Goal: Task Accomplishment & Management: Complete application form

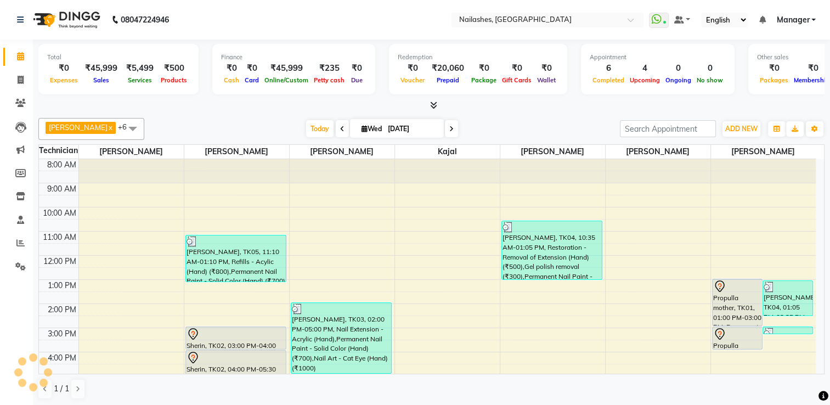
scroll to position [95, 0]
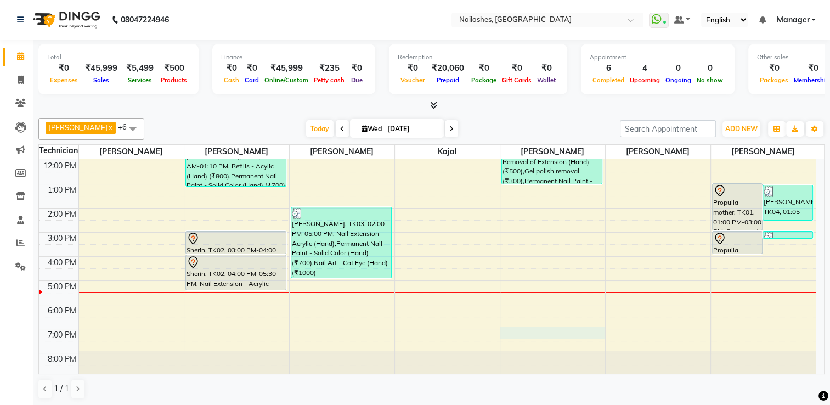
click at [557, 329] on div "8:00 AM 9:00 AM 10:00 AM 11:00 AM 12:00 PM 1:00 PM 2:00 PM 3:00 PM 4:00 PM 5:00…" at bounding box center [427, 220] width 776 height 313
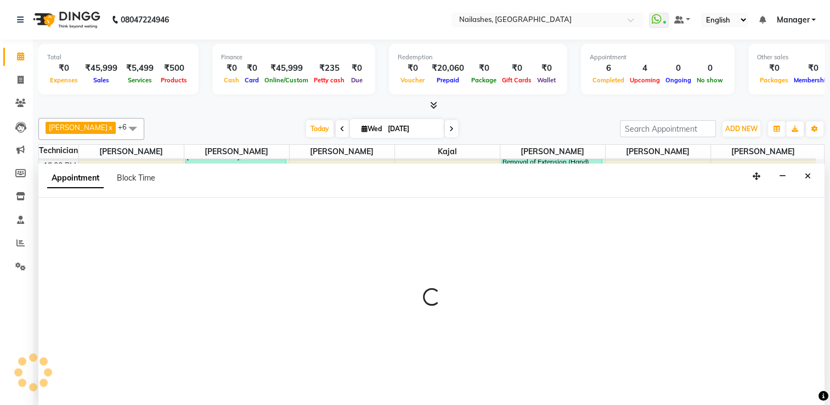
scroll to position [0, 0]
select select "68736"
select select "tentative"
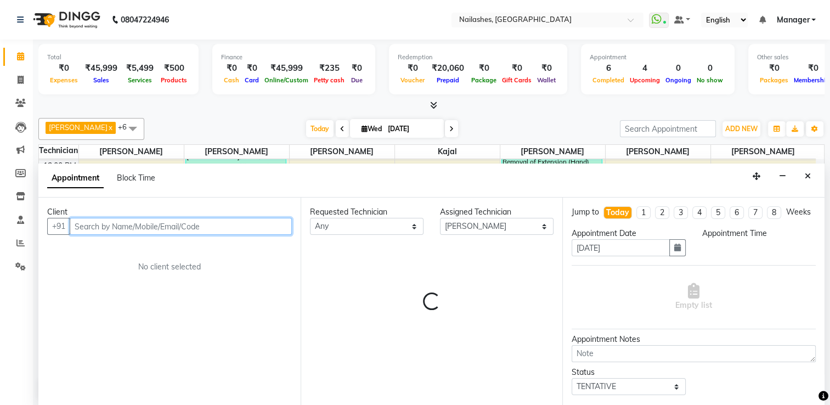
select select "1140"
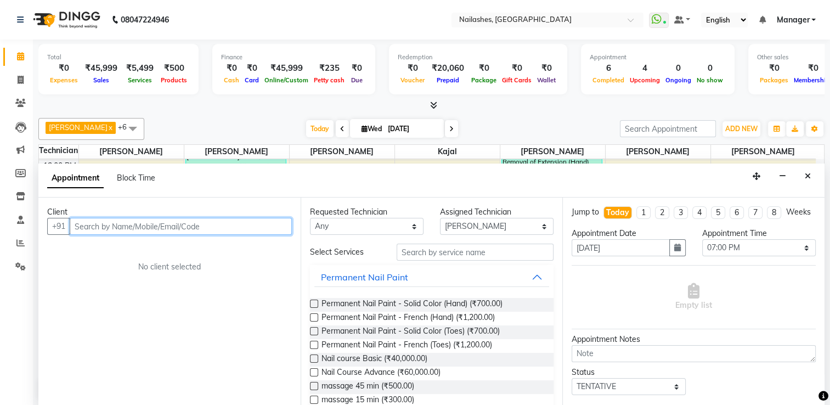
click at [154, 220] on input "text" at bounding box center [181, 226] width 222 height 17
click at [155, 214] on div "Client" at bounding box center [169, 212] width 245 height 12
click at [155, 220] on input "text" at bounding box center [181, 226] width 222 height 17
click at [120, 231] on input "text" at bounding box center [181, 226] width 222 height 17
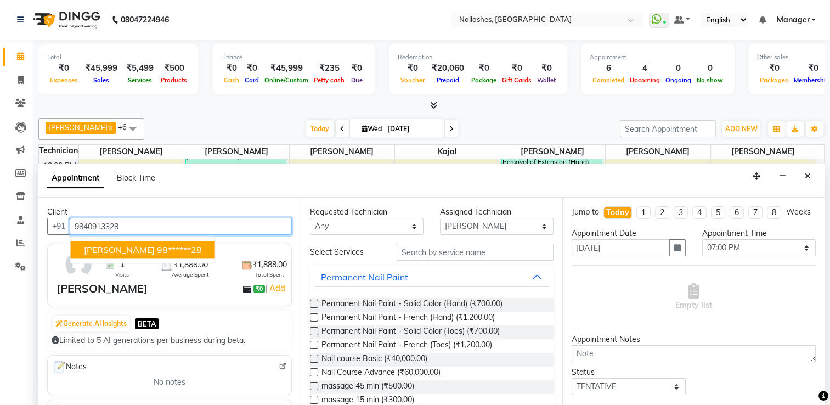
click at [90, 259] on ngb-typeahead-window "[PERSON_NAME] 98******28" at bounding box center [142, 249] width 145 height 27
click at [90, 250] on span "[PERSON_NAME]" at bounding box center [119, 249] width 71 height 11
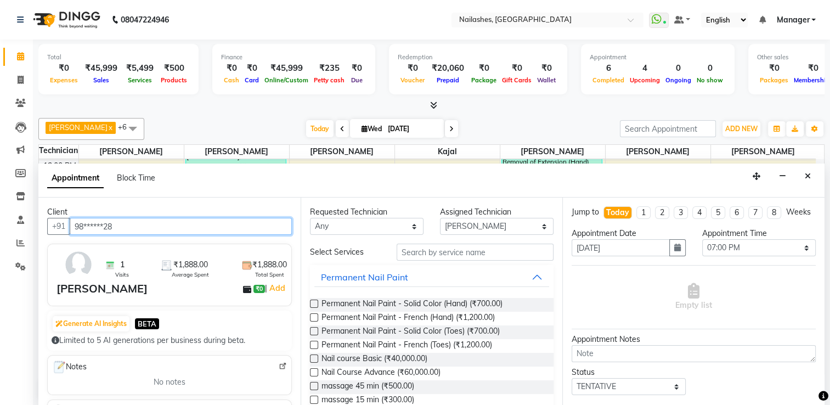
type input "98******28"
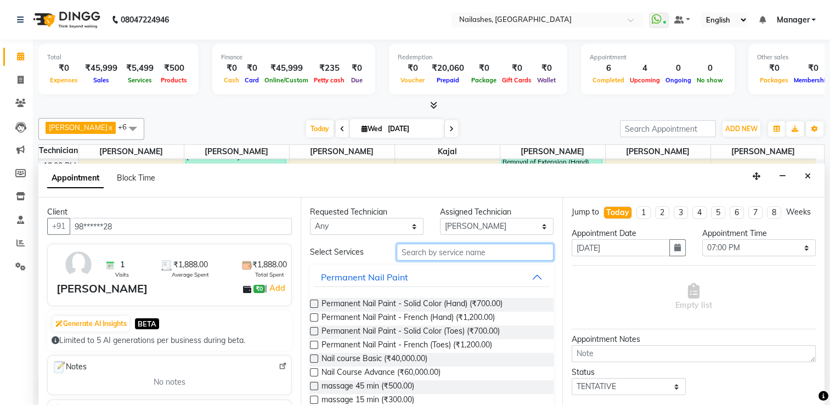
click at [470, 257] on input "text" at bounding box center [474, 251] width 157 height 17
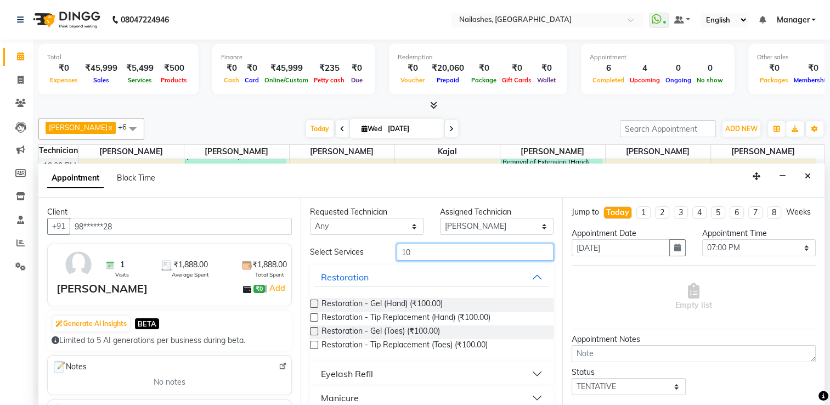
type input "1"
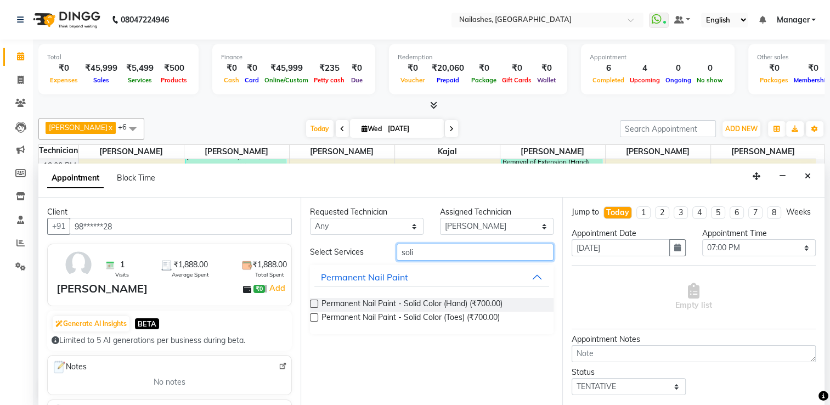
type input "soli"
click at [312, 299] on label at bounding box center [314, 303] width 8 height 8
click at [312, 301] on input "checkbox" at bounding box center [313, 304] width 7 height 7
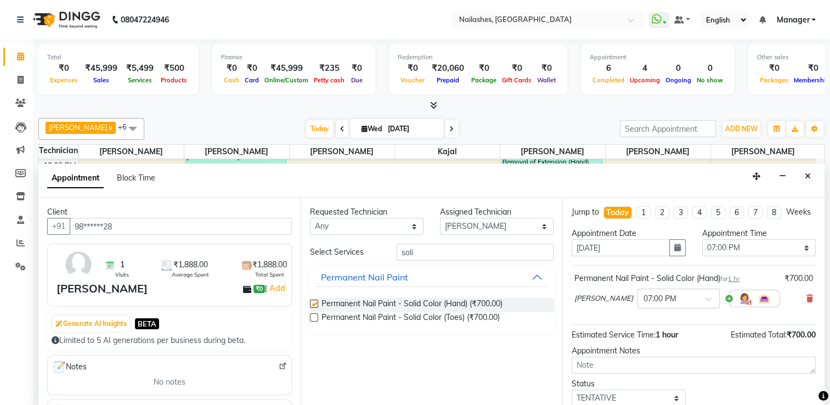
checkbox input "false"
click at [734, 256] on select "Select 09:00 AM 09:15 AM 09:30 AM 09:45 AM 10:00 AM 10:15 AM 10:30 AM 10:45 AM …" at bounding box center [759, 247] width 114 height 17
select select "1185"
click at [702, 247] on select "Select 09:00 AM 09:15 AM 09:30 AM 09:45 AM 10:00 AM 10:15 AM 10:30 AM 10:45 AM …" at bounding box center [759, 247] width 114 height 17
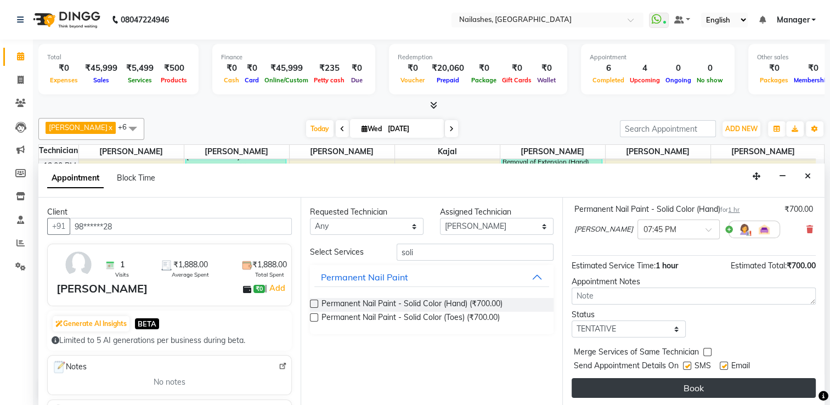
click at [713, 385] on button "Book" at bounding box center [693, 388] width 244 height 20
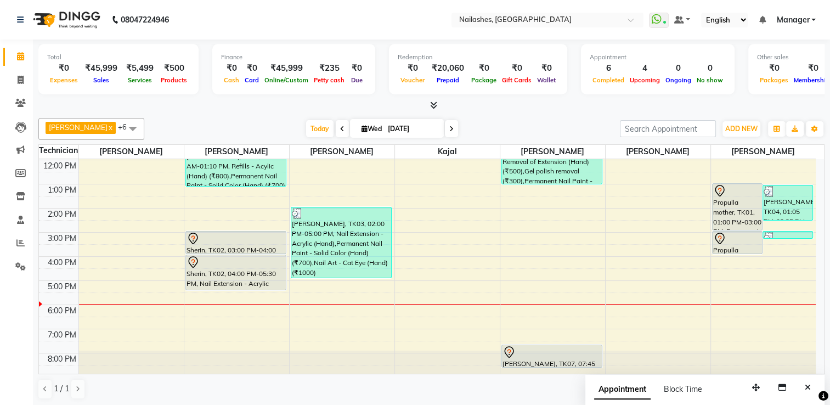
scroll to position [0, 0]
click at [687, 339] on div "8:00 AM 9:00 AM 10:00 AM 11:00 AM 12:00 PM 1:00 PM 2:00 PM 3:00 PM 4:00 PM 5:00…" at bounding box center [427, 220] width 776 height 313
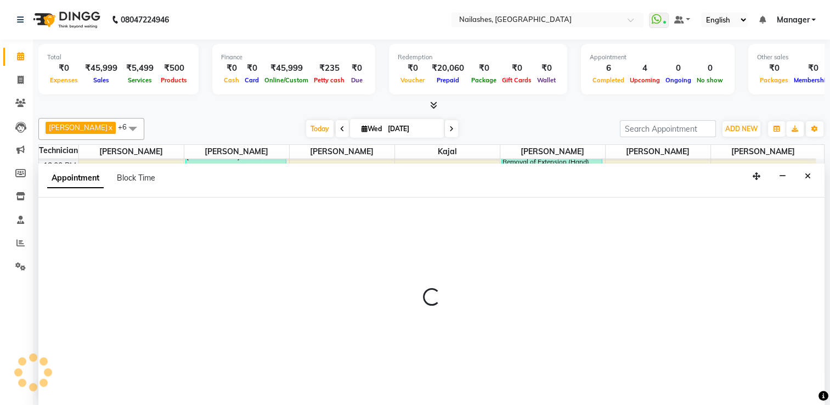
select select "79265"
select select "1170"
select select "tentative"
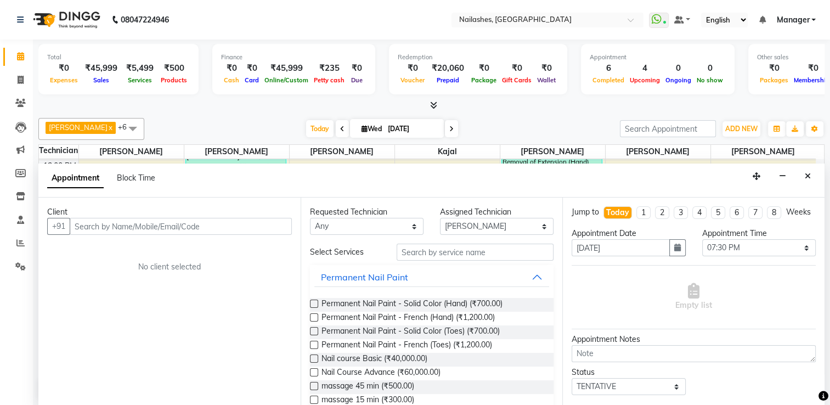
click at [684, 345] on div "Appointment Notes" at bounding box center [693, 339] width 244 height 12
click at [689, 355] on textarea at bounding box center [693, 353] width 244 height 17
click at [20, 81] on icon at bounding box center [21, 80] width 6 height 8
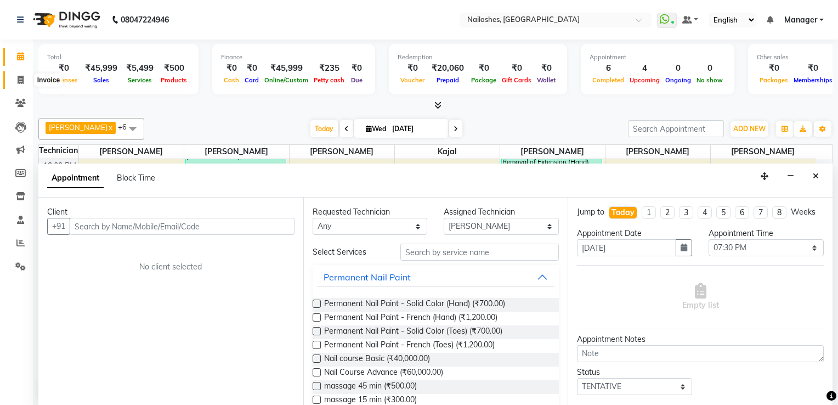
select select "service"
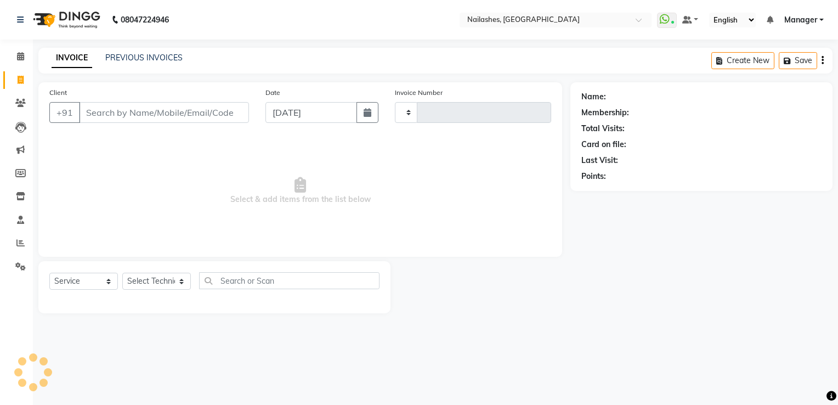
type input "1800"
select select "6579"
click at [20, 56] on icon at bounding box center [20, 56] width 7 height 8
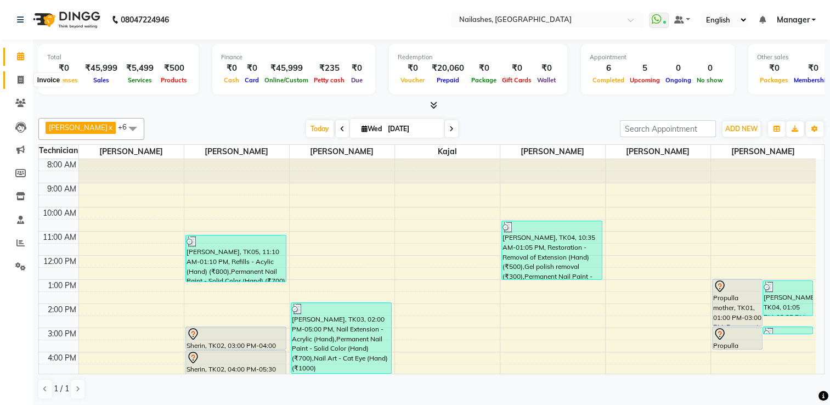
click at [18, 79] on icon at bounding box center [21, 80] width 6 height 8
select select "6579"
select select "service"
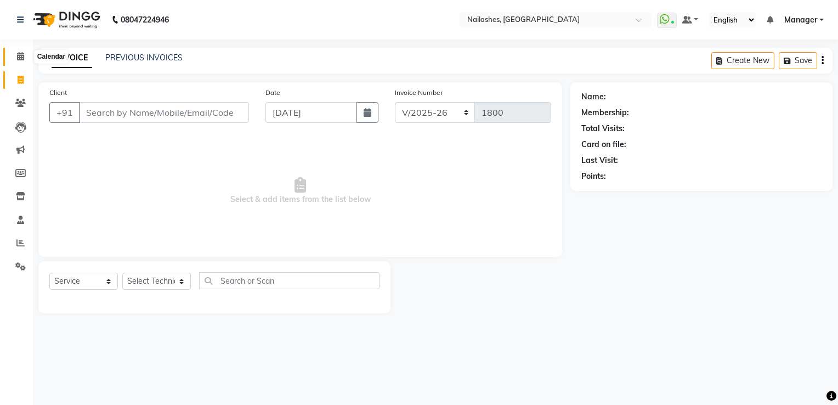
click at [13, 57] on span at bounding box center [20, 56] width 19 height 13
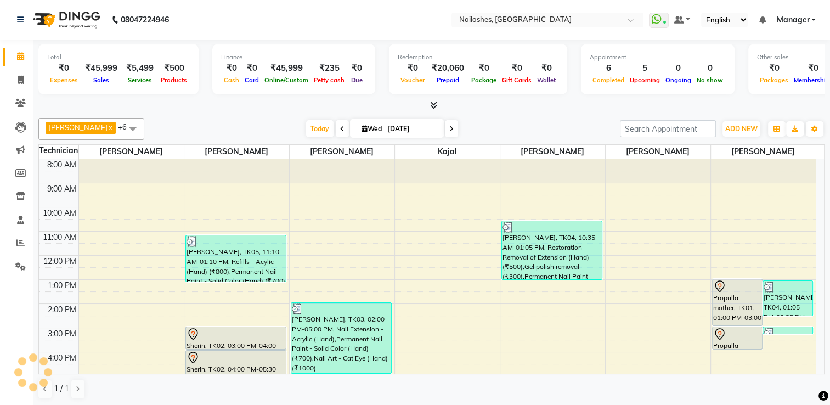
click at [361, 128] on icon at bounding box center [364, 128] width 6 height 7
select select "9"
select select "2025"
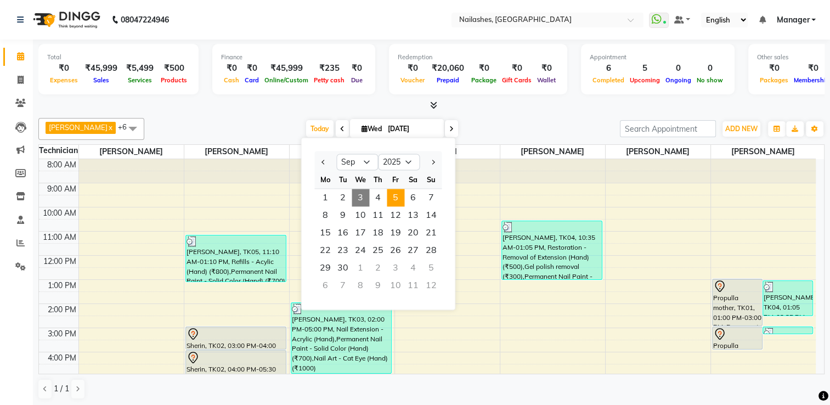
click at [395, 199] on span "5" at bounding box center [396, 198] width 18 height 18
type input "[DATE]"
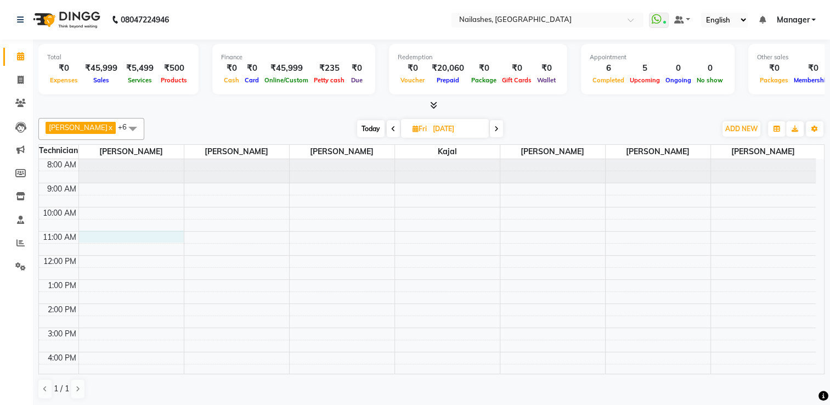
click at [133, 236] on div "8:00 AM 9:00 AM 10:00 AM 11:00 AM 12:00 PM 1:00 PM 2:00 PM 3:00 PM 4:00 PM 5:00…" at bounding box center [427, 315] width 776 height 313
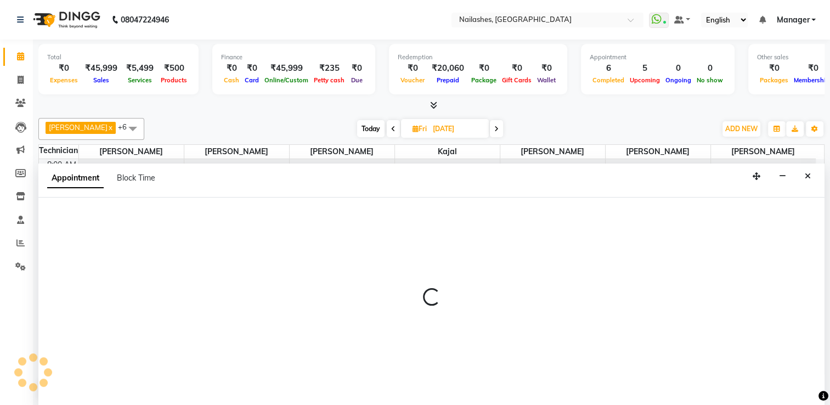
select select "80708"
select select "660"
select select "tentative"
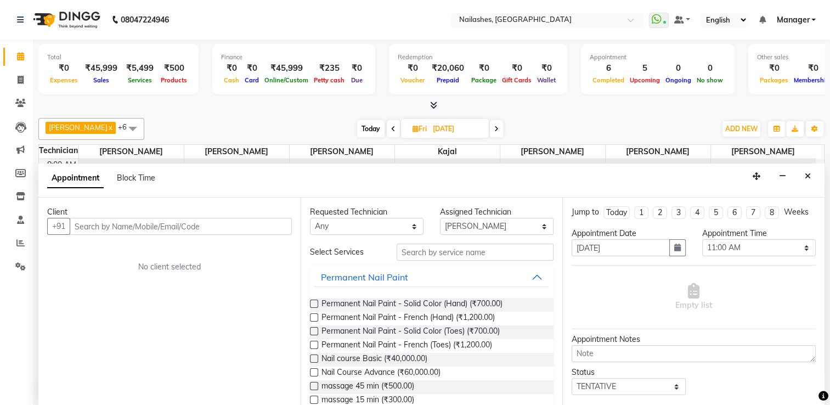
click at [123, 224] on input "text" at bounding box center [181, 226] width 222 height 17
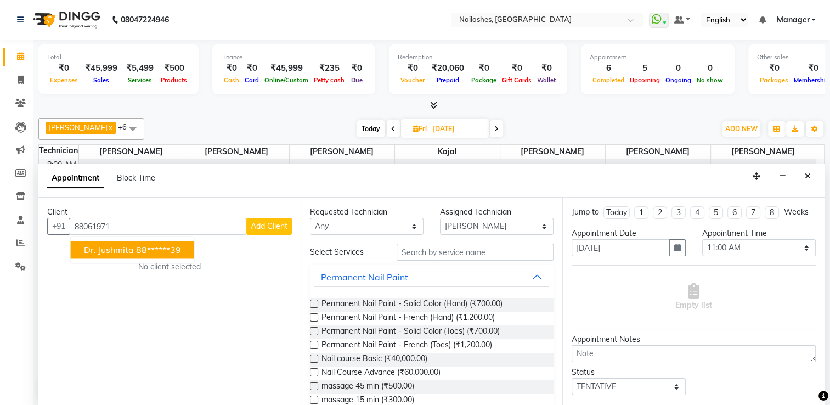
click at [103, 255] on button "Dr. Jushmita 88******39" at bounding box center [132, 250] width 123 height 18
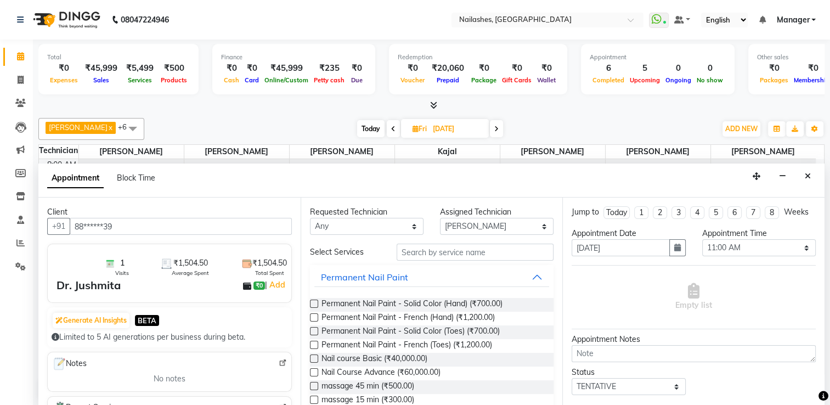
type input "88******39"
click at [415, 247] on input "text" at bounding box center [474, 251] width 157 height 17
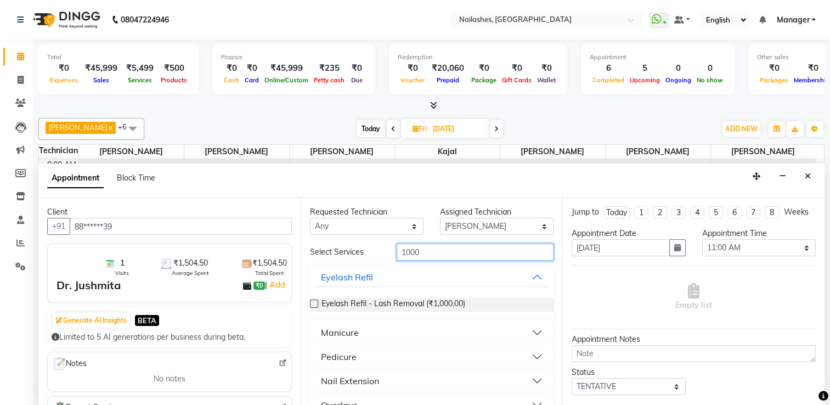
type input "1000"
click at [530, 381] on button "Nail Extension" at bounding box center [431, 381] width 235 height 20
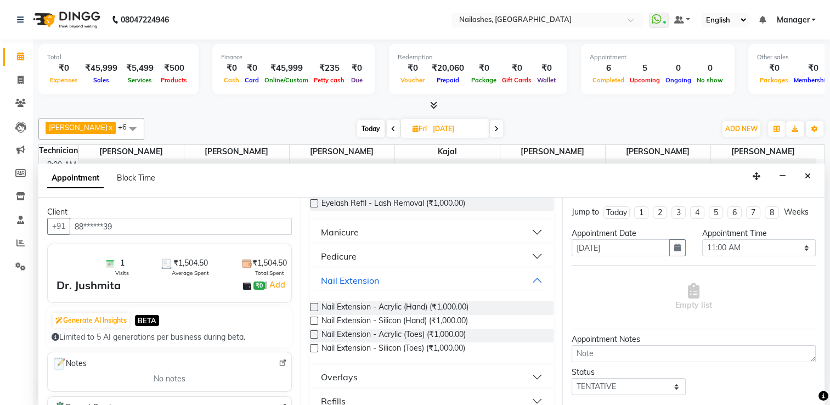
click at [313, 308] on label at bounding box center [314, 307] width 8 height 8
click at [313, 308] on input "checkbox" at bounding box center [313, 307] width 7 height 7
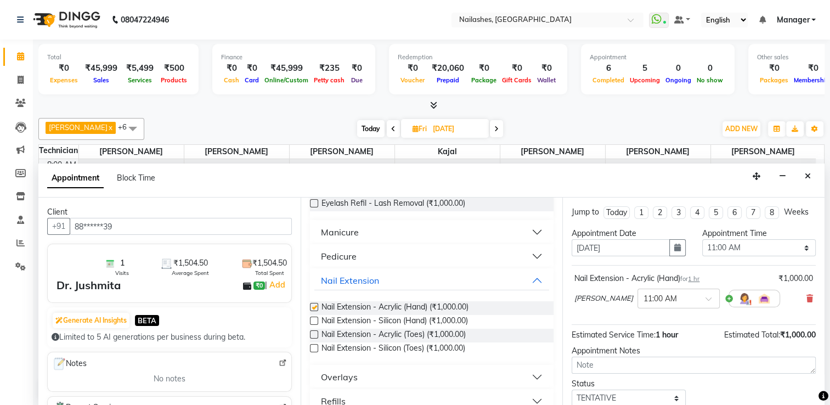
checkbox input "false"
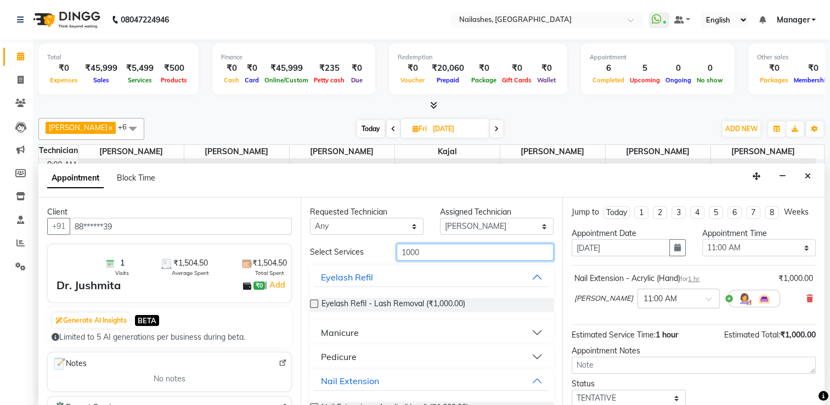
click at [430, 258] on input "1000" at bounding box center [474, 251] width 157 height 17
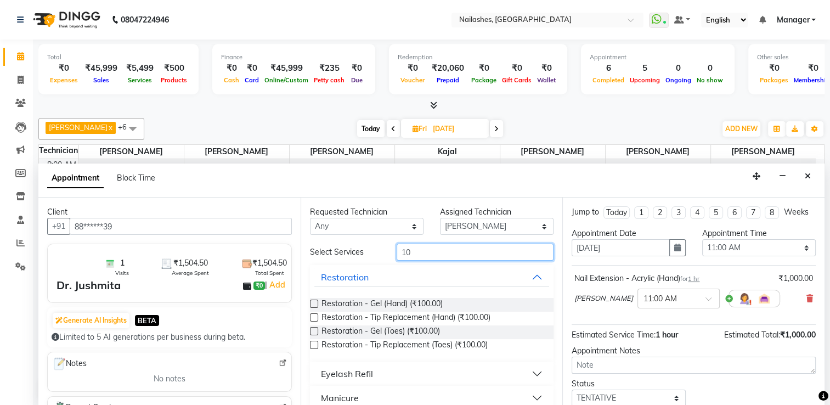
type input "1"
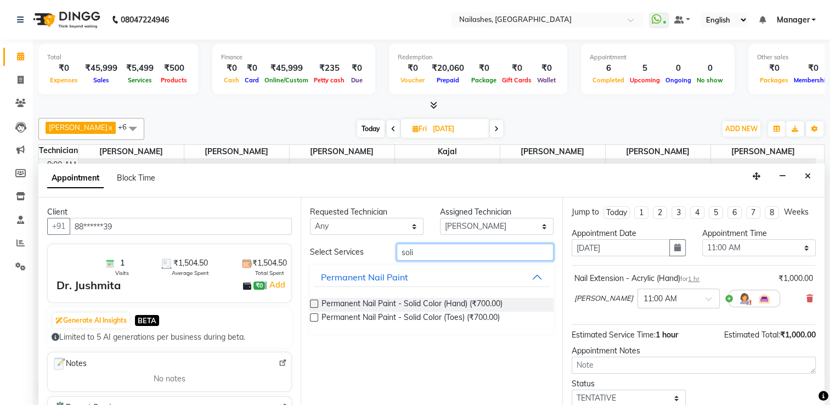
type input "soli"
click at [311, 306] on div at bounding box center [313, 306] width 7 height 12
click at [312, 302] on label at bounding box center [314, 303] width 8 height 8
click at [312, 302] on input "checkbox" at bounding box center [313, 304] width 7 height 7
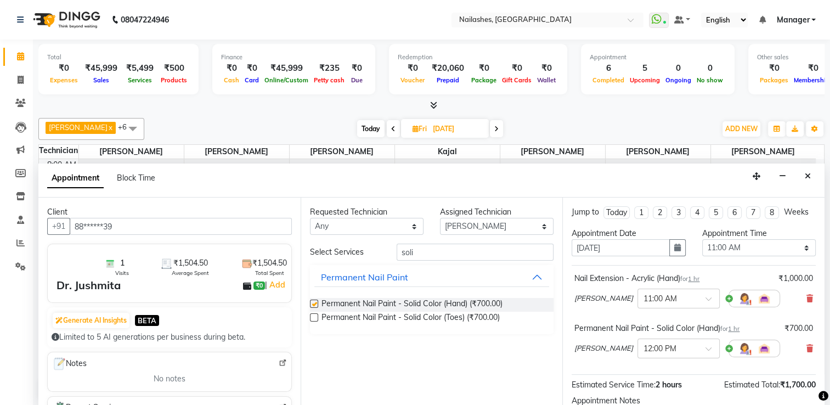
checkbox input "false"
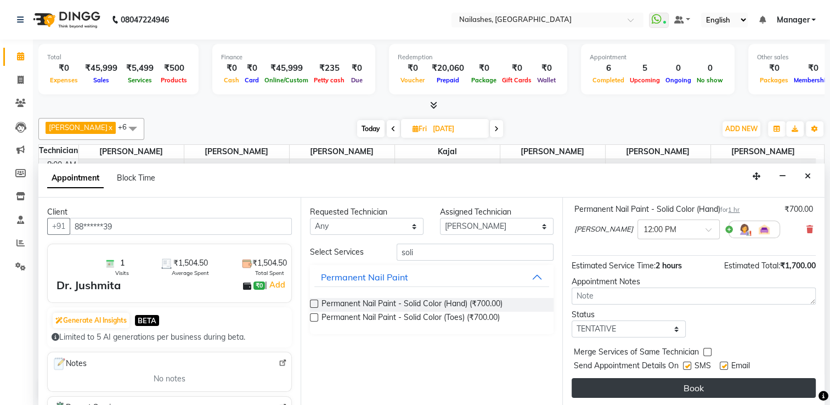
click at [679, 379] on button "Book" at bounding box center [693, 388] width 244 height 20
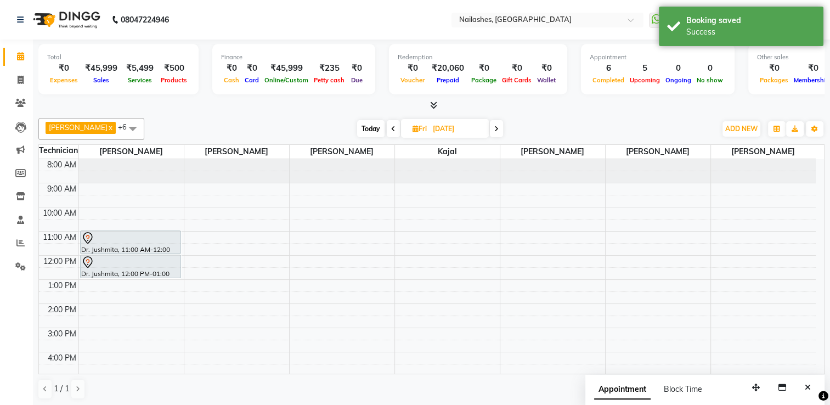
click at [391, 128] on icon at bounding box center [393, 129] width 4 height 7
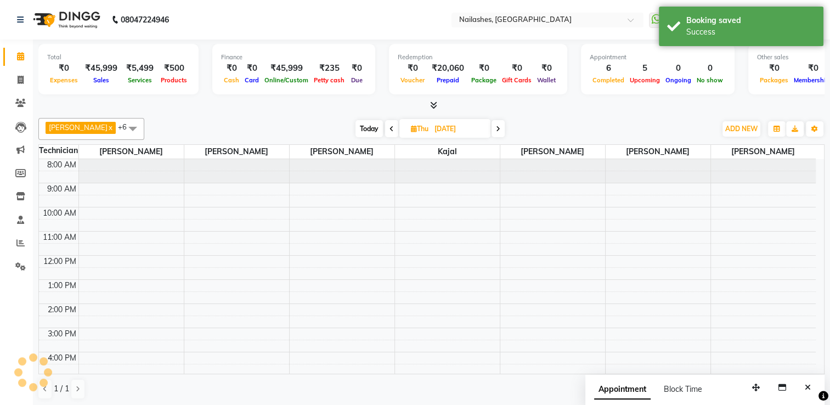
scroll to position [96, 0]
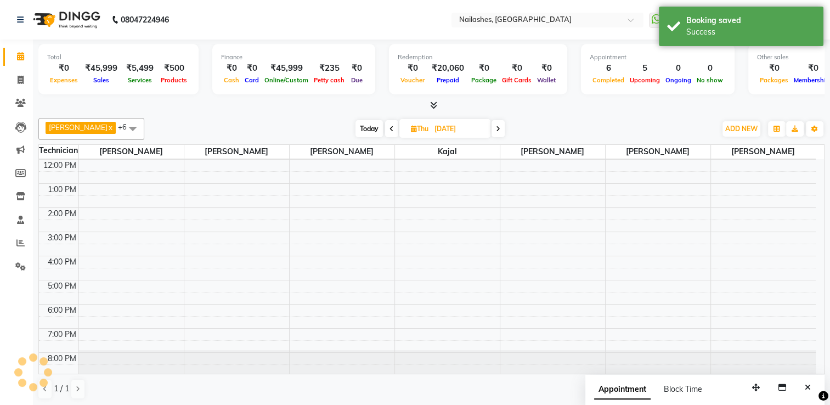
click at [389, 128] on icon at bounding box center [391, 129] width 4 height 7
type input "[DATE]"
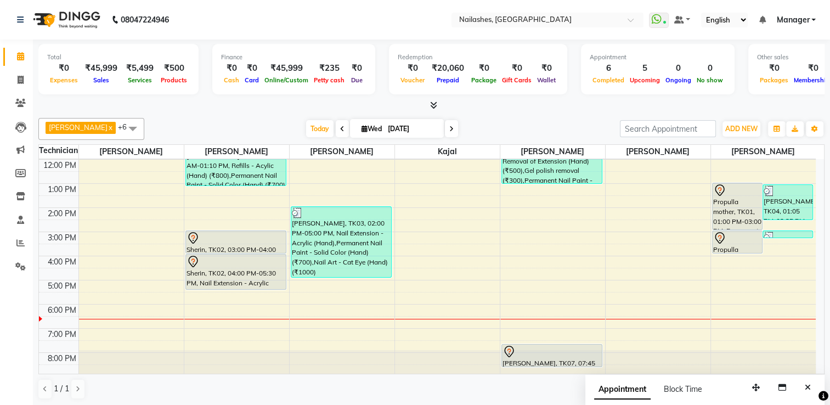
scroll to position [95, 0]
click at [21, 81] on icon at bounding box center [21, 80] width 6 height 8
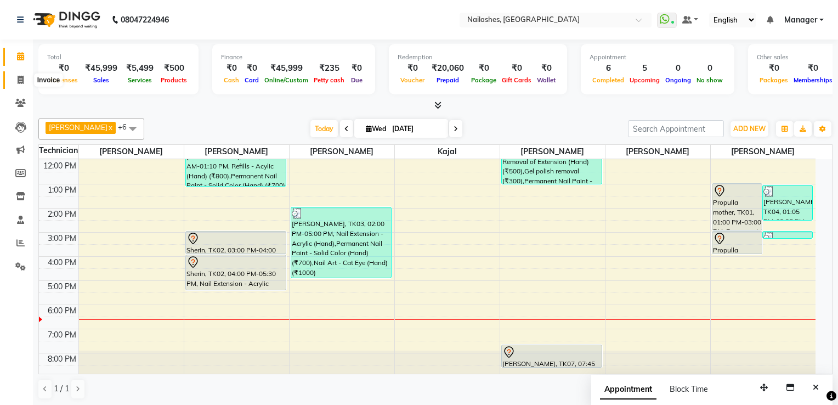
select select "service"
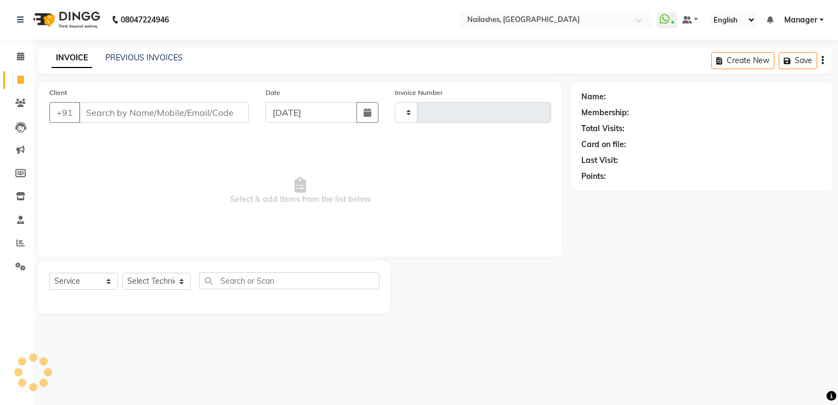
type input "1800"
select select "6579"
click at [162, 57] on link "PREVIOUS INVOICES" at bounding box center [143, 58] width 77 height 10
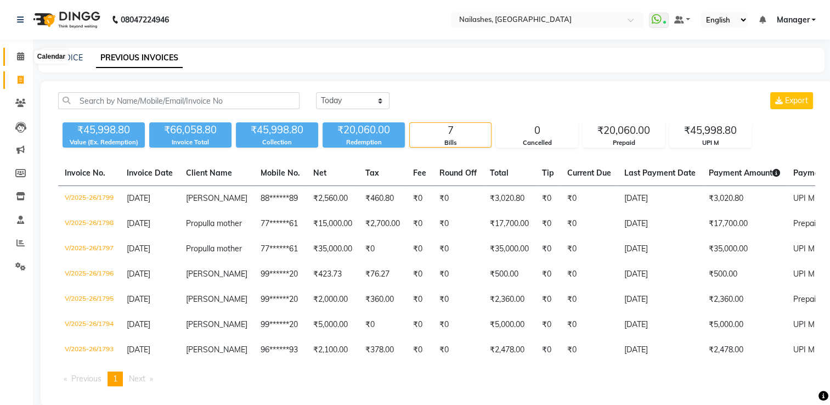
click at [20, 58] on icon at bounding box center [20, 56] width 7 height 8
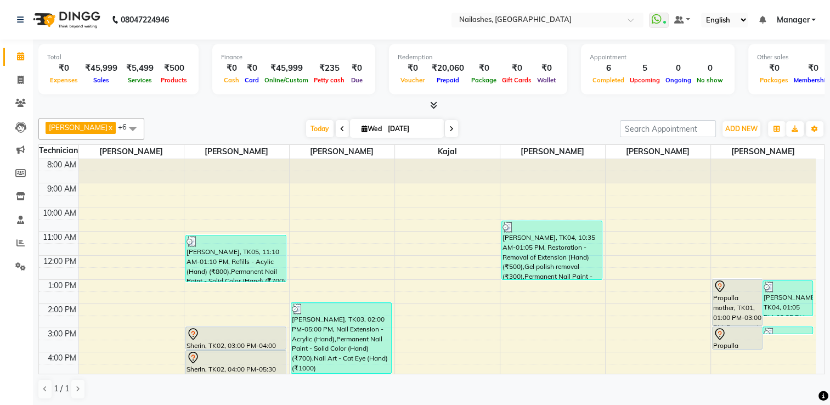
click at [433, 105] on icon at bounding box center [433, 105] width 7 height 8
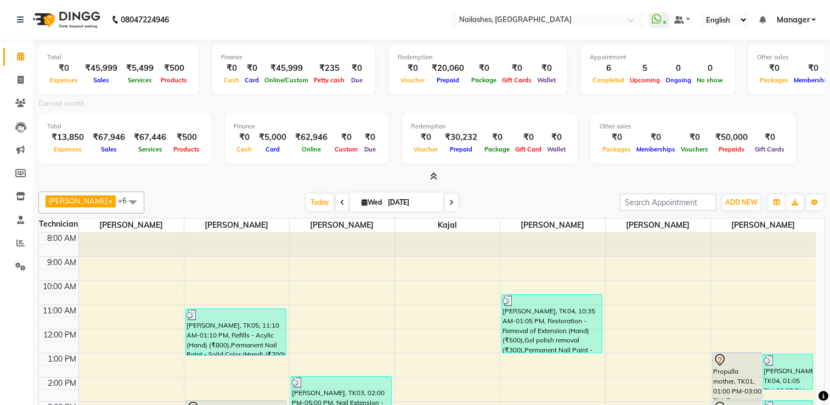
click at [434, 174] on icon at bounding box center [433, 176] width 7 height 8
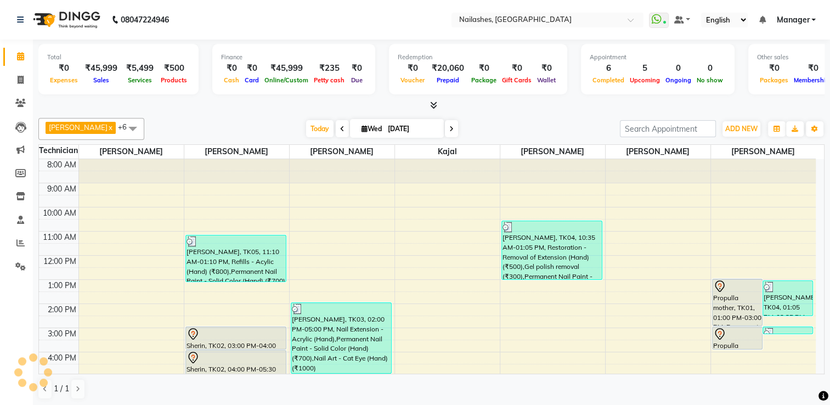
click at [639, 396] on div "1 / 1" at bounding box center [431, 388] width 786 height 21
